Goal: Task Accomplishment & Management: Use online tool/utility

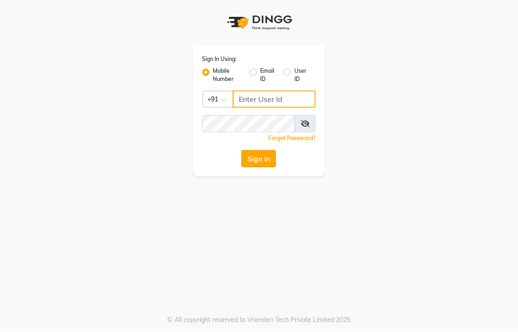
type input "8437883999"
click at [271, 164] on button "Sign In" at bounding box center [258, 158] width 35 height 17
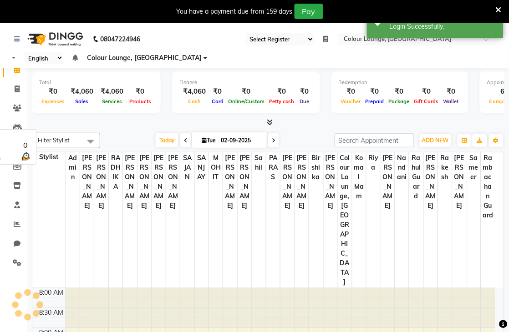
select select "83"
select select "en"
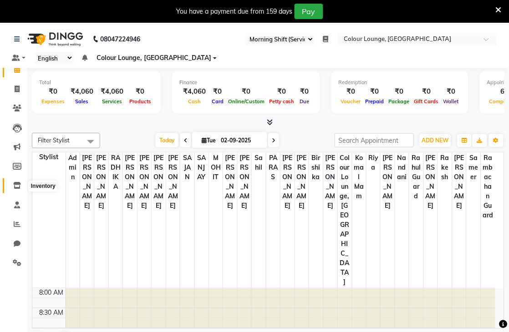
click at [9, 185] on span at bounding box center [17, 186] width 16 height 10
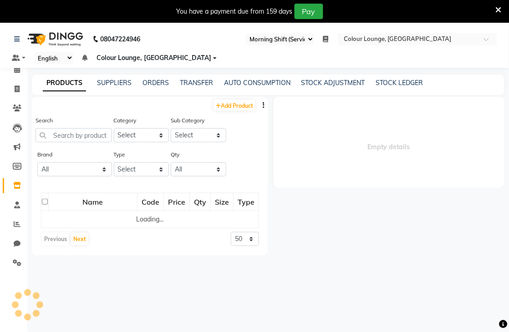
select select
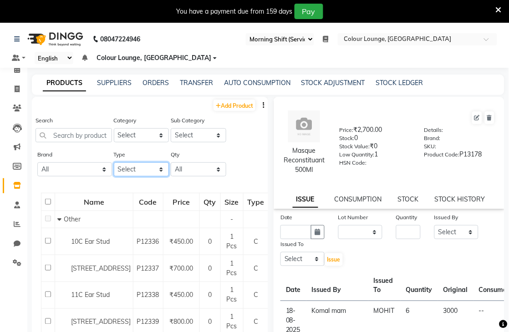
click at [129, 172] on select "Select Both Retail Consumable" at bounding box center [142, 170] width 56 height 14
select select "R"
click at [114, 163] on select "Select Both Retail Consumable" at bounding box center [142, 170] width 56 height 14
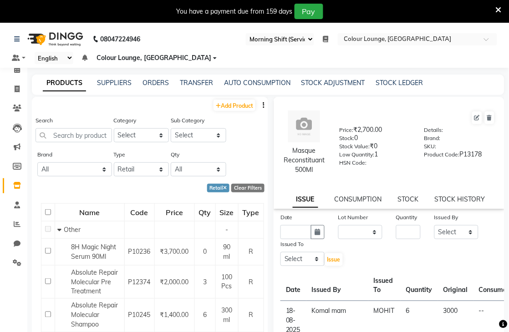
click at [259, 106] on button "button" at bounding box center [263, 106] width 9 height 10
click at [222, 97] on div "IMPORT" at bounding box center [227, 99] width 30 height 11
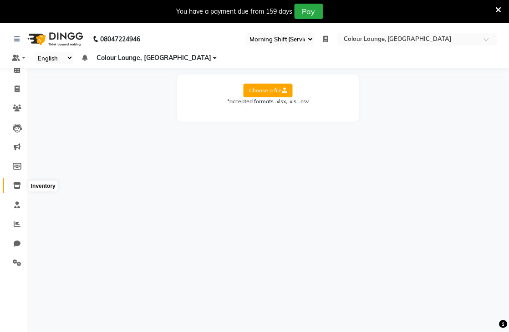
click at [11, 188] on span at bounding box center [17, 186] width 16 height 10
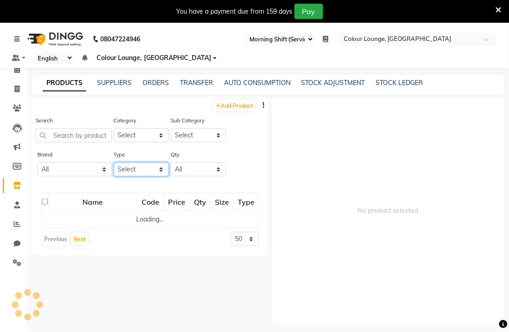
click at [146, 163] on select "Select Both Retail Consumable" at bounding box center [142, 170] width 56 height 14
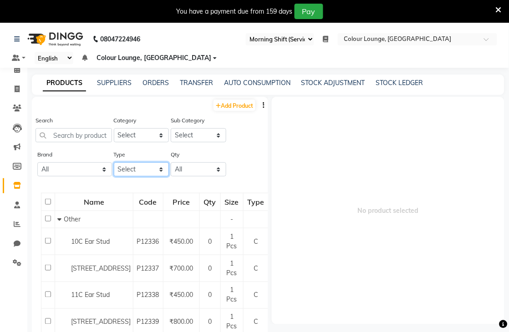
click at [144, 172] on select "Select Both Retail Consumable" at bounding box center [142, 170] width 56 height 14
click at [140, 171] on select "Select Both Retail Consumable" at bounding box center [142, 170] width 56 height 14
select select "R"
click at [114, 163] on select "Select Both Retail Consumable" at bounding box center [142, 170] width 56 height 14
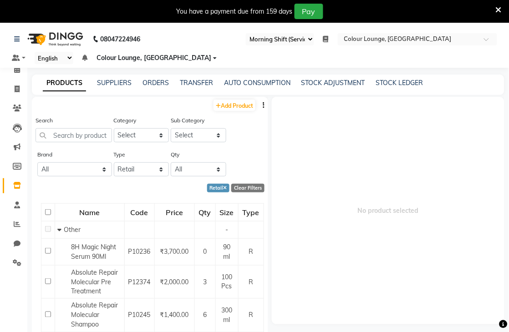
click at [263, 106] on icon "button" at bounding box center [264, 105] width 2 height 6
click at [217, 110] on div "EXPORT" at bounding box center [227, 111] width 30 height 11
